Goal: Find specific page/section: Find specific page/section

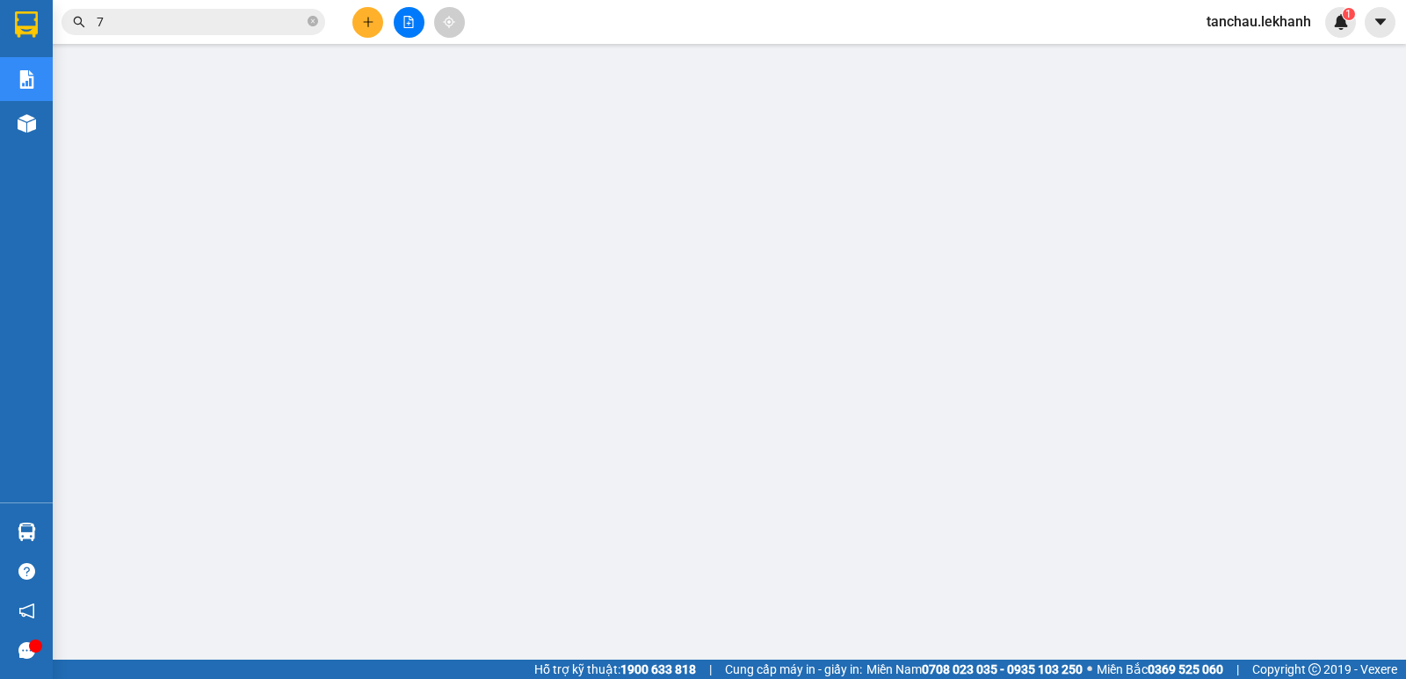
type input "7"
click at [277, 20] on input "7" at bounding box center [200, 21] width 207 height 19
drag, startPoint x: 134, startPoint y: 47, endPoint x: 115, endPoint y: 24, distance: 30.1
click at [112, 40] on section "Kết quả [PERSON_NAME] ( 0 ) Bộ lọc No Data 7 tanchau.lekhanh 1 [PERSON_NAME] [P…" at bounding box center [703, 339] width 1406 height 679
drag, startPoint x: 115, startPoint y: 24, endPoint x: 76, endPoint y: 31, distance: 40.2
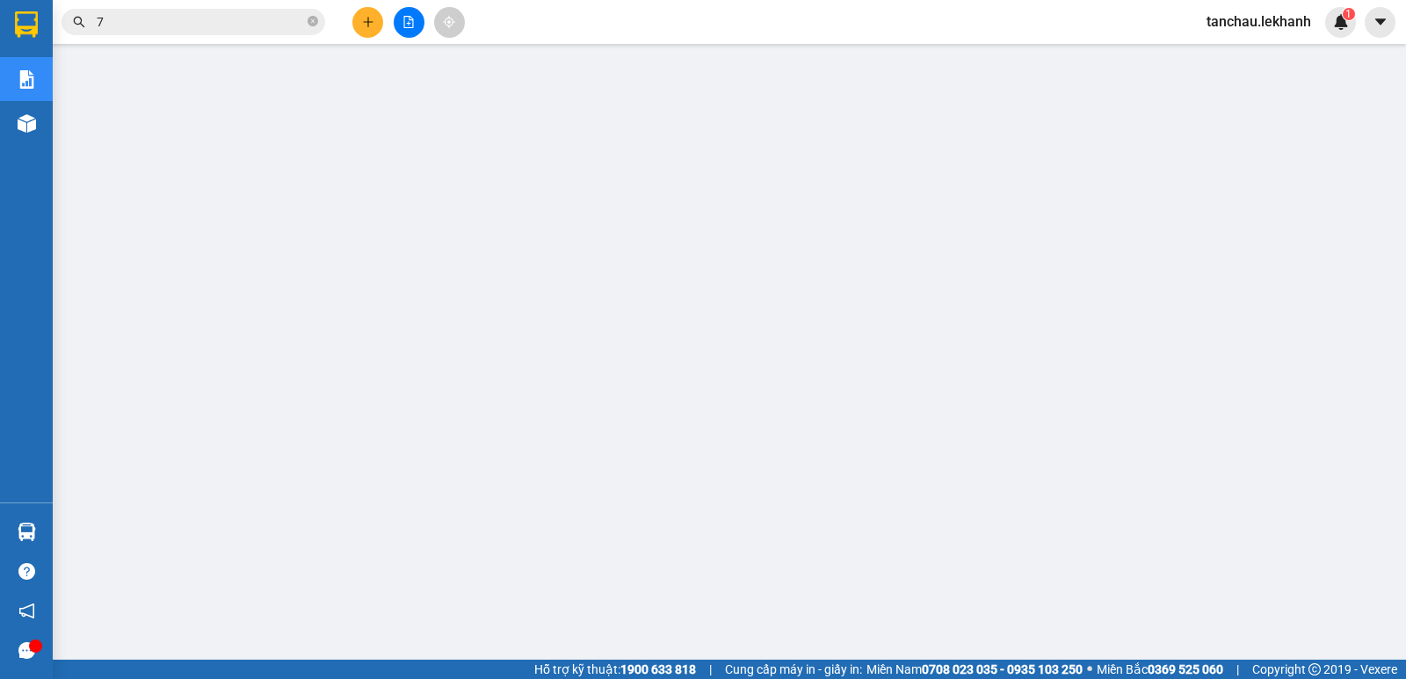
click at [76, 31] on span "7" at bounding box center [194, 22] width 264 height 26
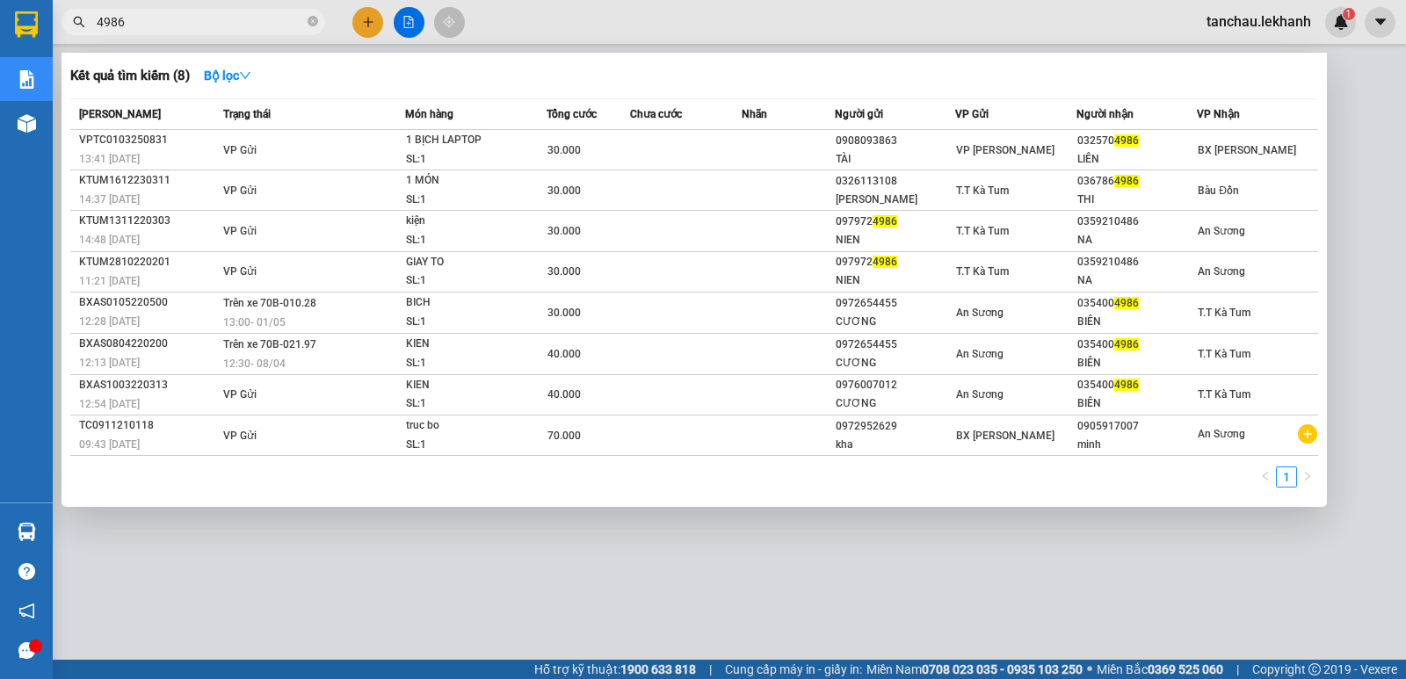
type input "4986"
click at [314, 22] on icon "close-circle" at bounding box center [313, 21] width 11 height 11
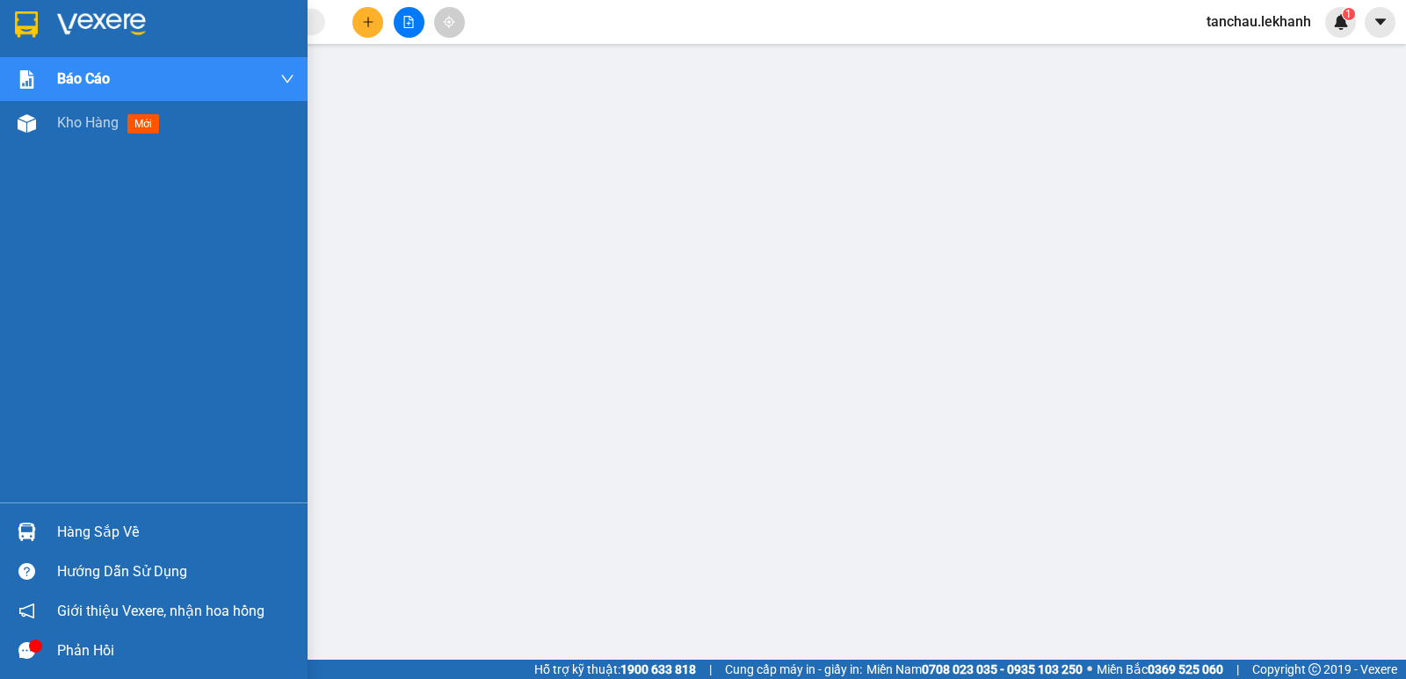
click at [65, 13] on img at bounding box center [101, 24] width 89 height 26
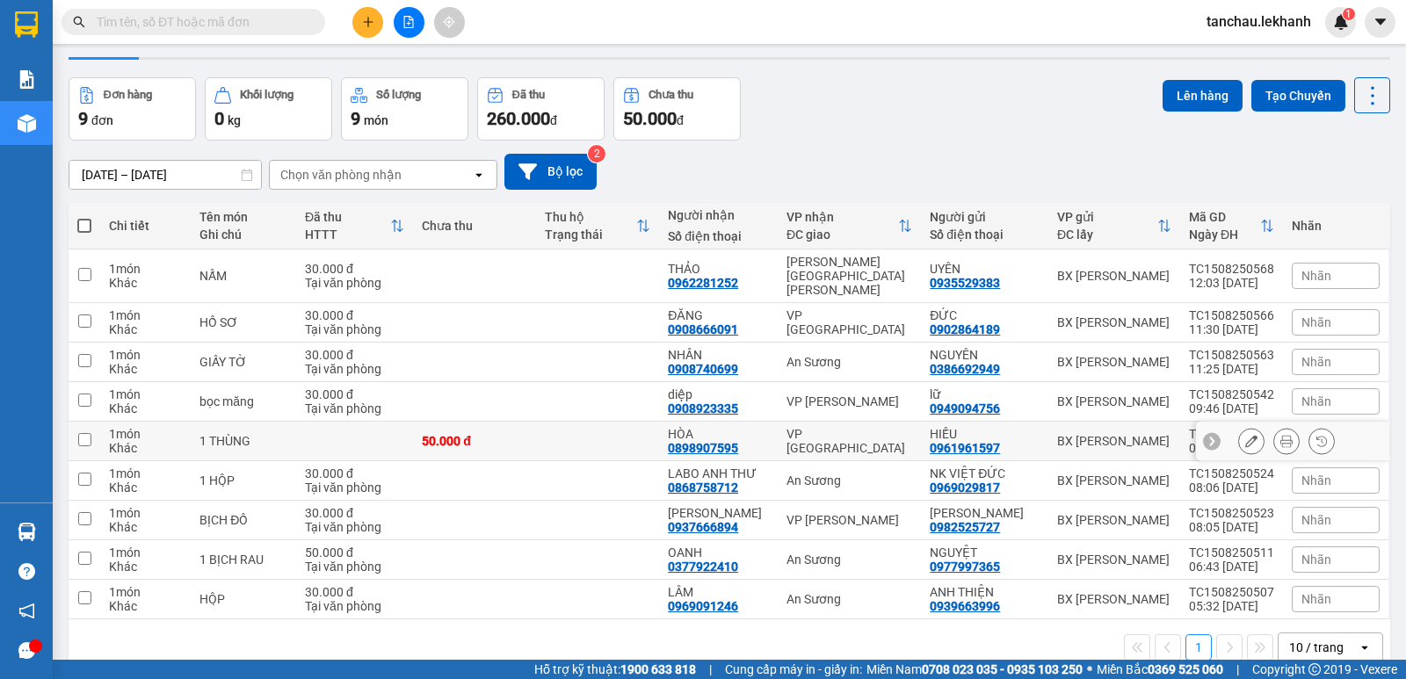
scroll to position [81, 0]
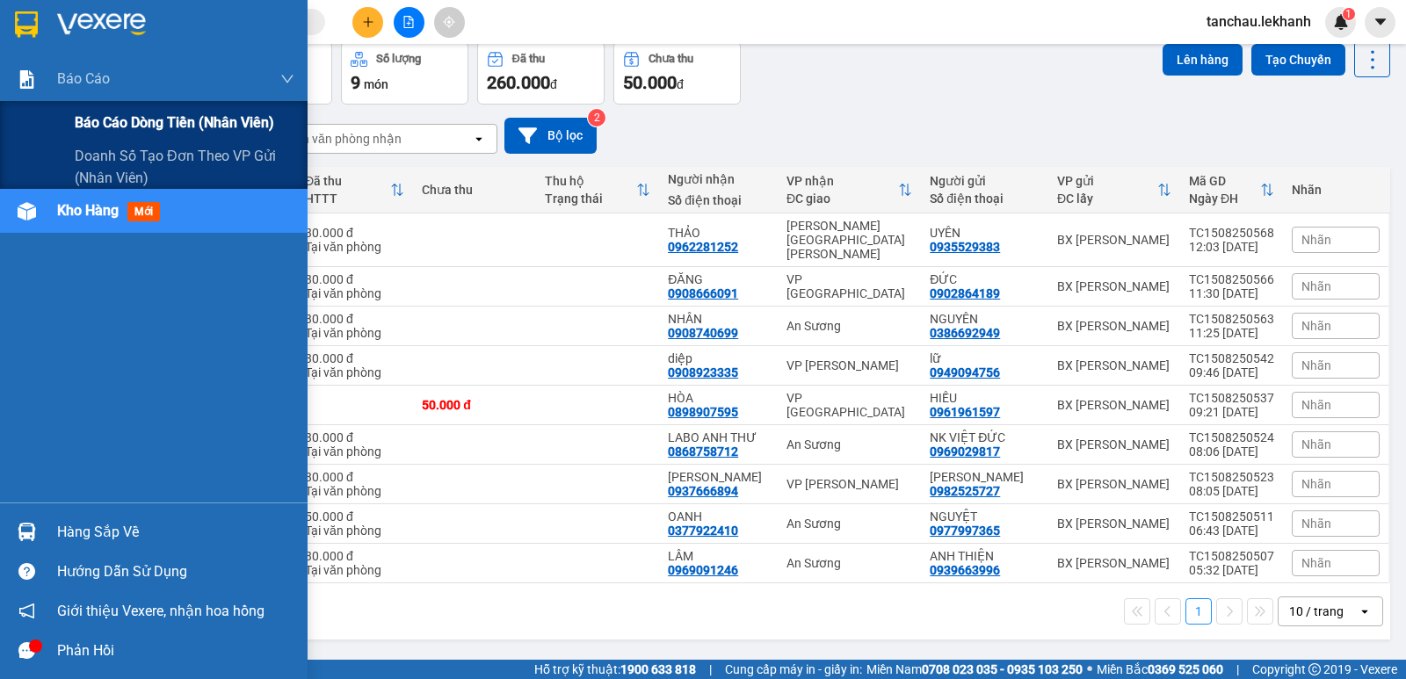
click at [99, 120] on span "Báo cáo dòng tiền (nhân viên)" at bounding box center [175, 123] width 200 height 22
